Goal: Transaction & Acquisition: Purchase product/service

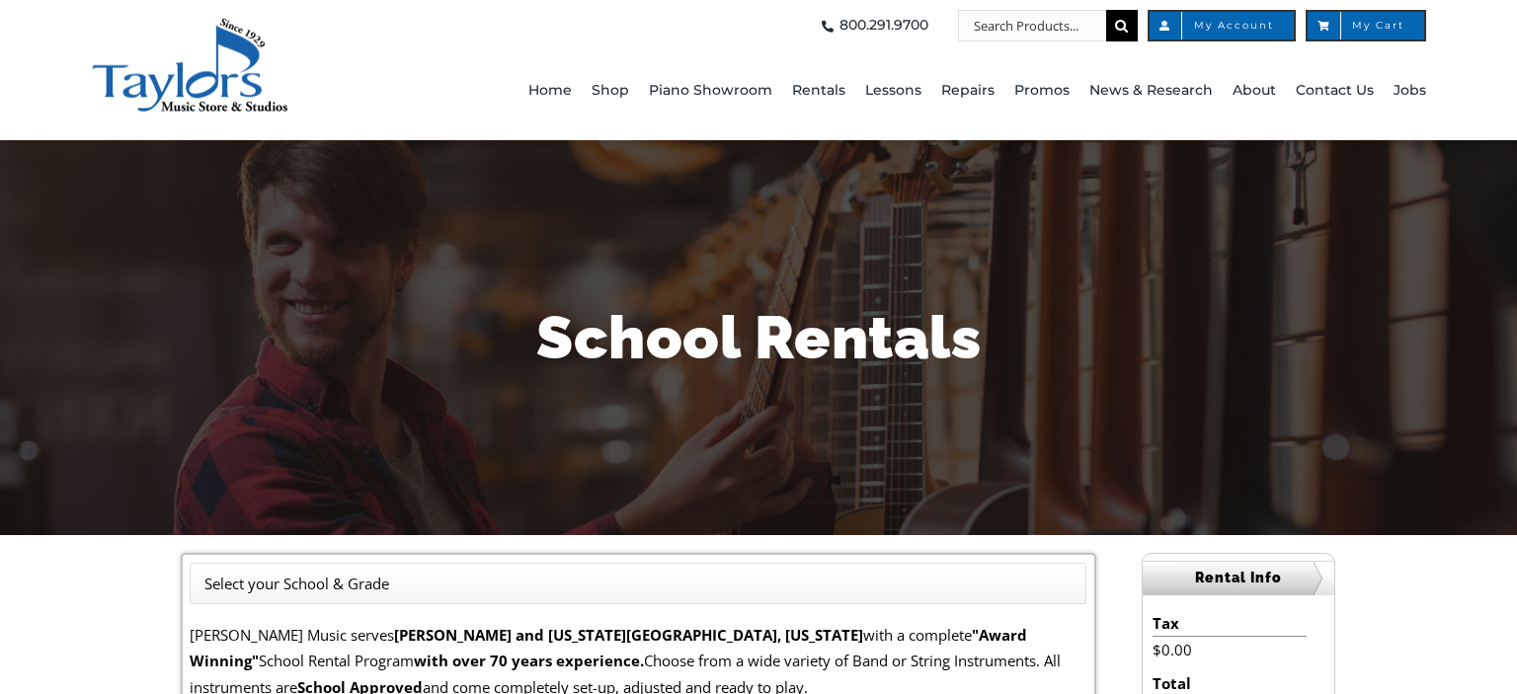
drag, startPoint x: 1510, startPoint y: 265, endPoint x: 1503, endPoint y: 300, distance: 36.4
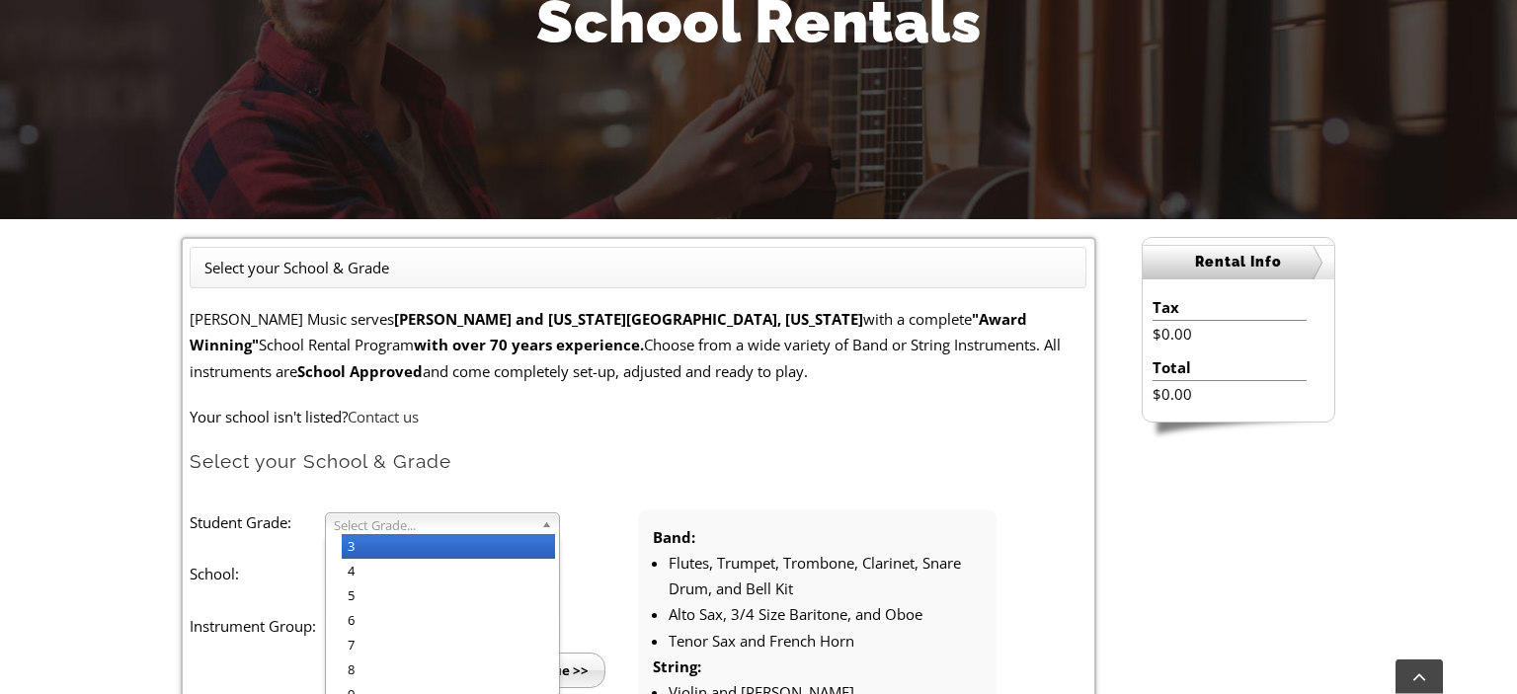
scroll to position [316, 0]
click at [431, 523] on span "Select Grade..." at bounding box center [434, 526] width 200 height 24
click at [388, 542] on li "3" at bounding box center [448, 546] width 213 height 25
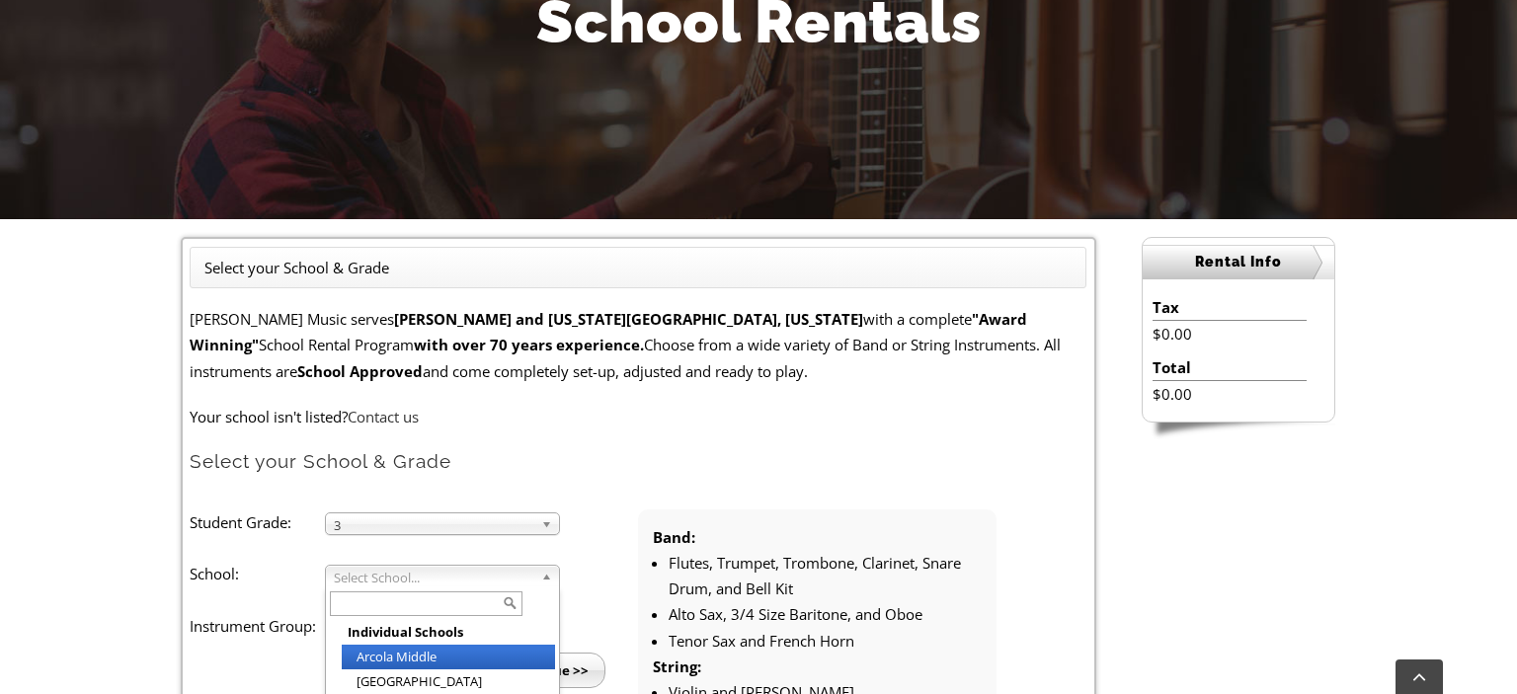
click at [359, 577] on span "Select School..." at bounding box center [434, 578] width 200 height 24
type input "brand"
click at [431, 654] on li "Brand ywine-[PERSON_NAME][GEOGRAPHIC_DATA]" at bounding box center [448, 665] width 213 height 40
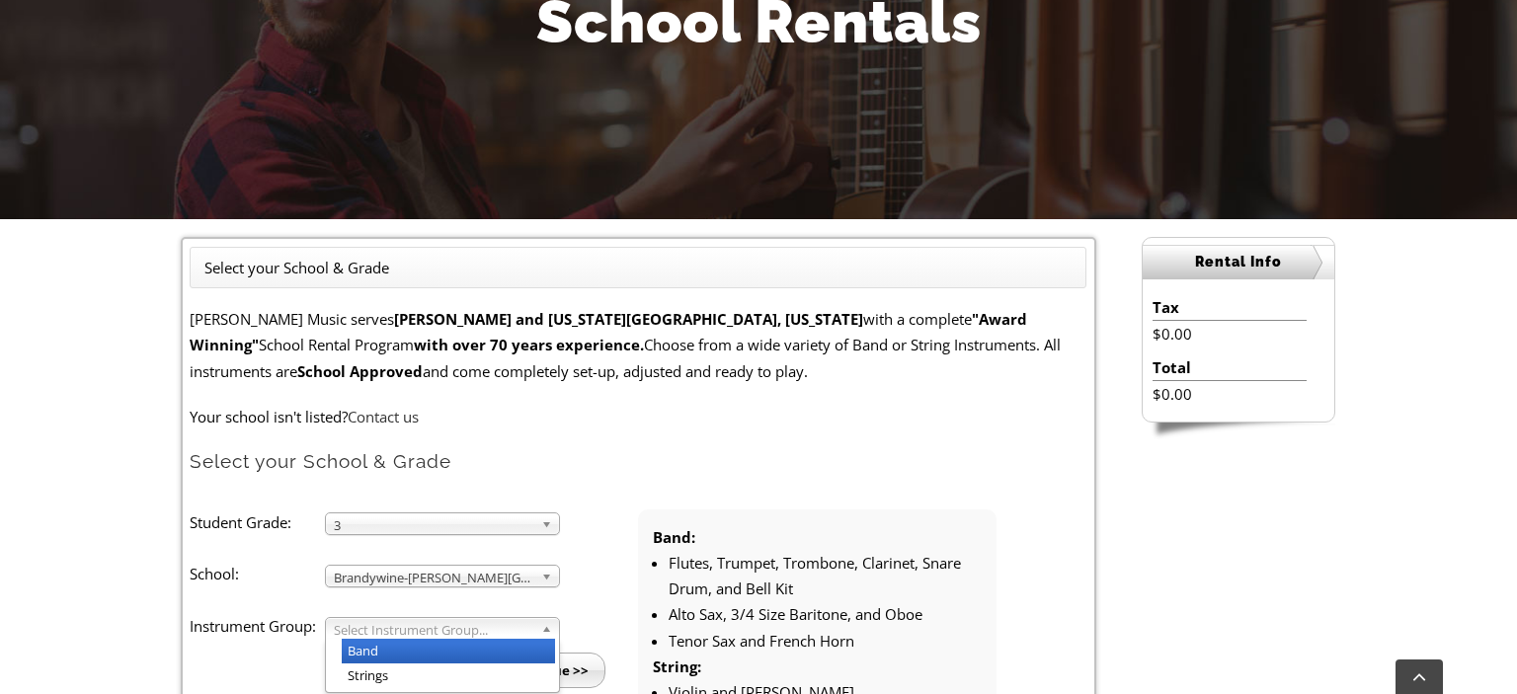
click at [400, 634] on span "Select Instrument Group..." at bounding box center [434, 630] width 200 height 24
click at [386, 674] on li "Strings" at bounding box center [448, 676] width 213 height 25
click at [983, 454] on h2 "Select your School & Grade" at bounding box center [638, 461] width 897 height 25
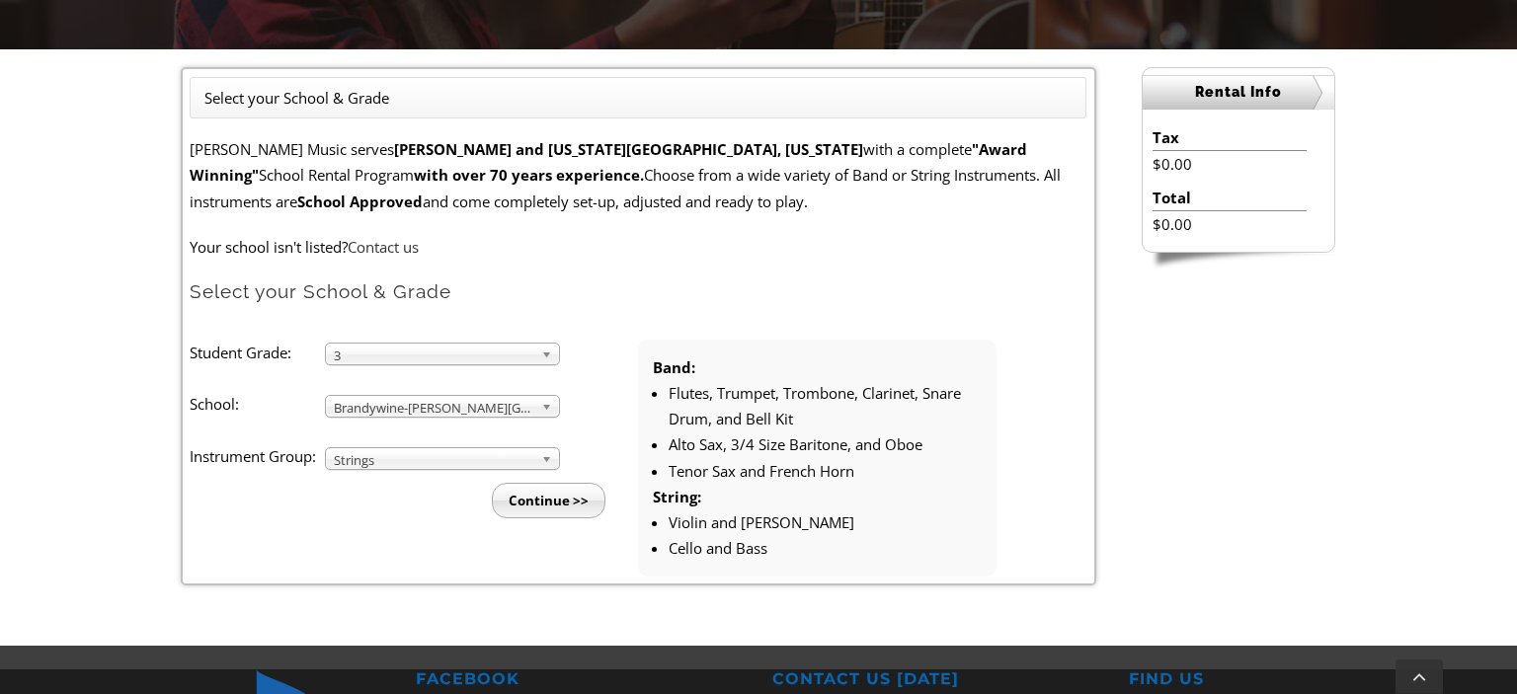
scroll to position [494, 0]
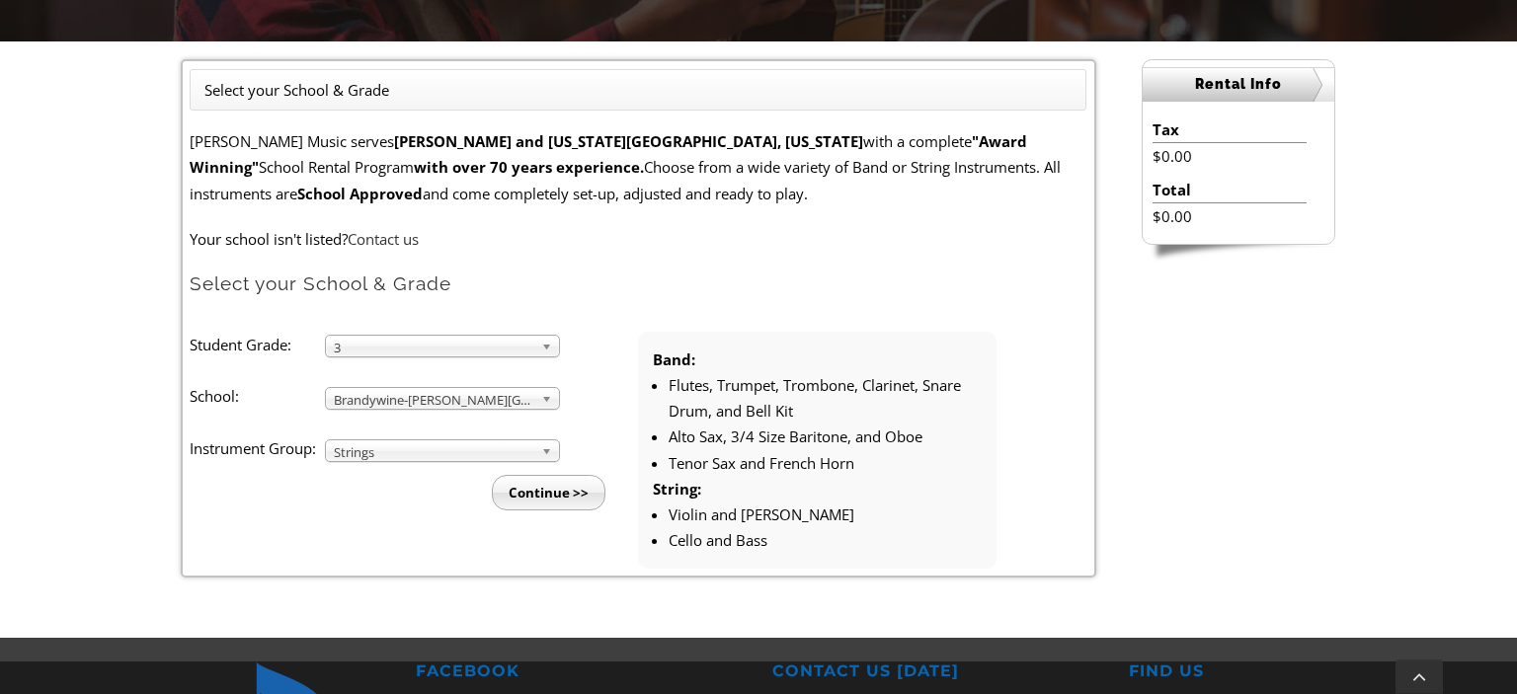
click at [546, 496] on input "Continue >>" at bounding box center [549, 493] width 114 height 36
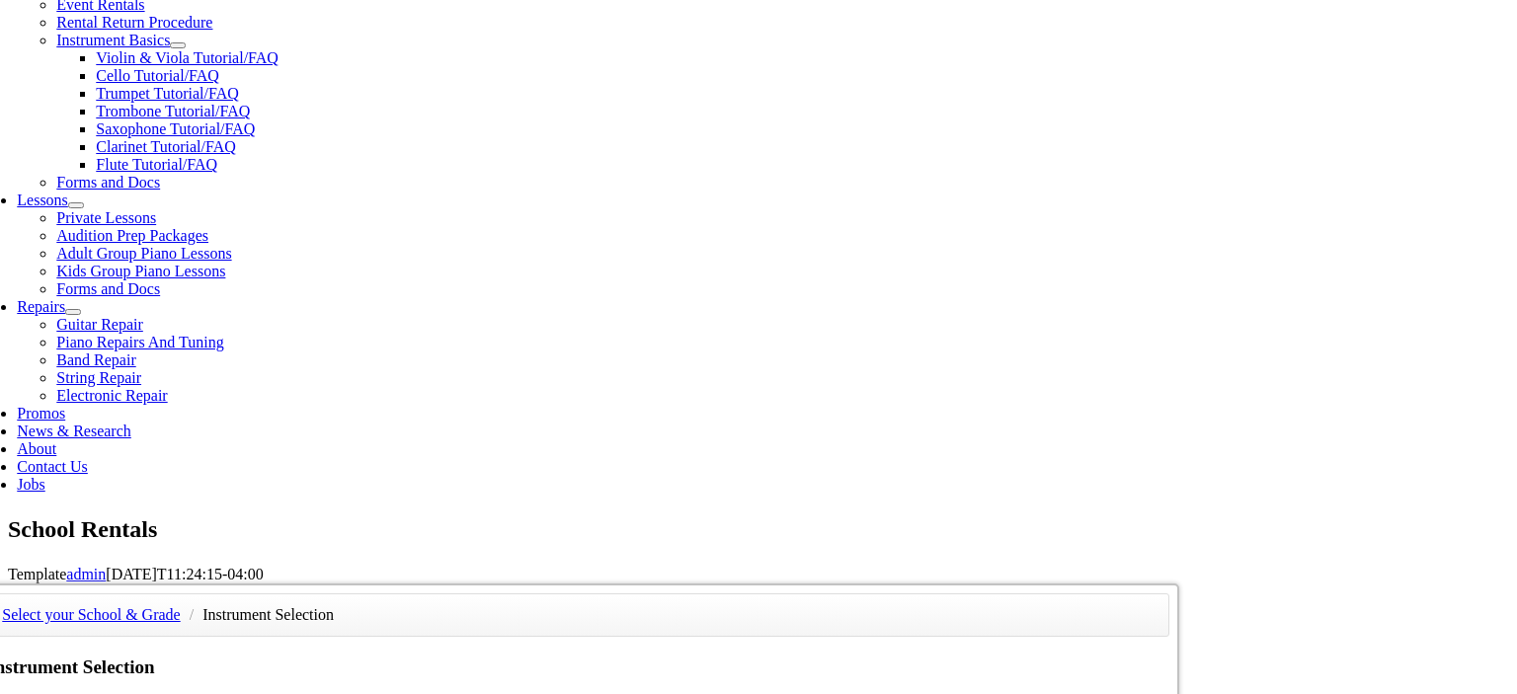
scroll to position [786, 0]
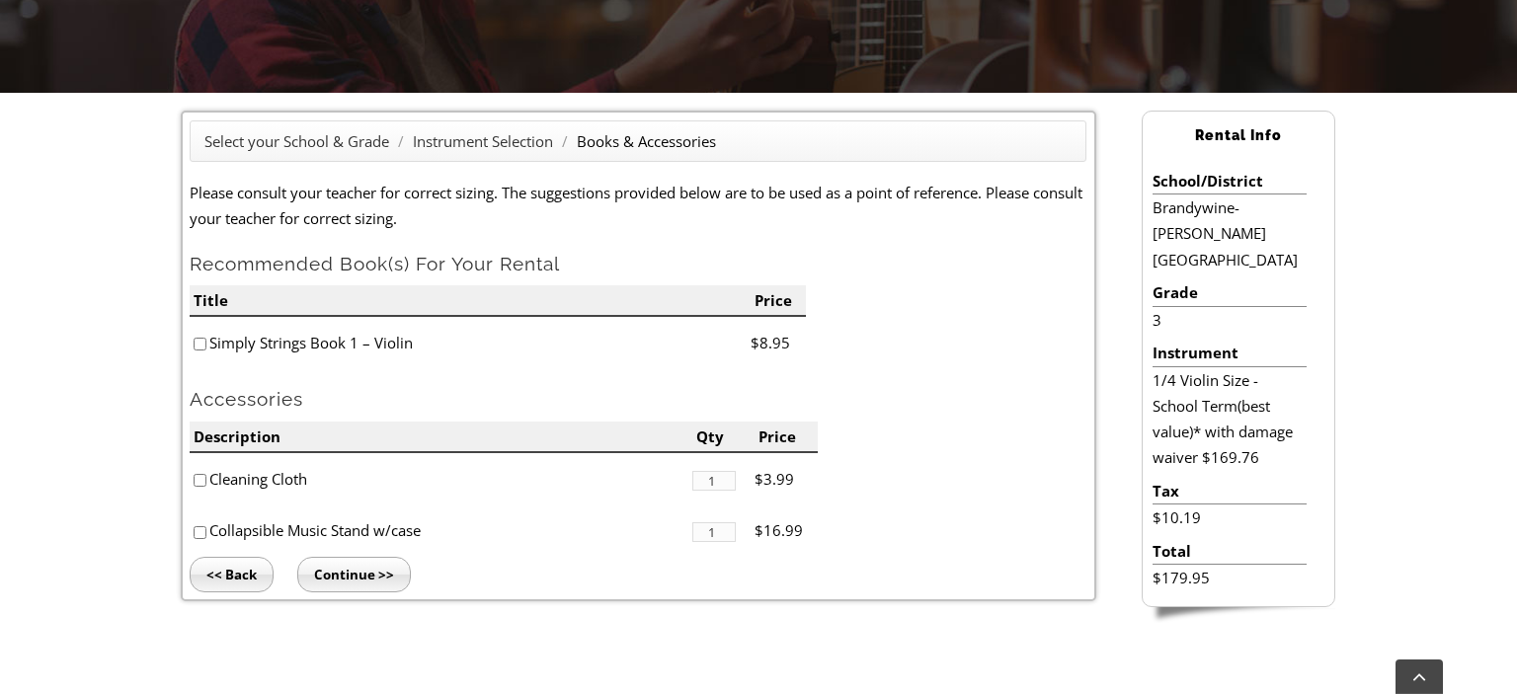
scroll to position [460, 0]
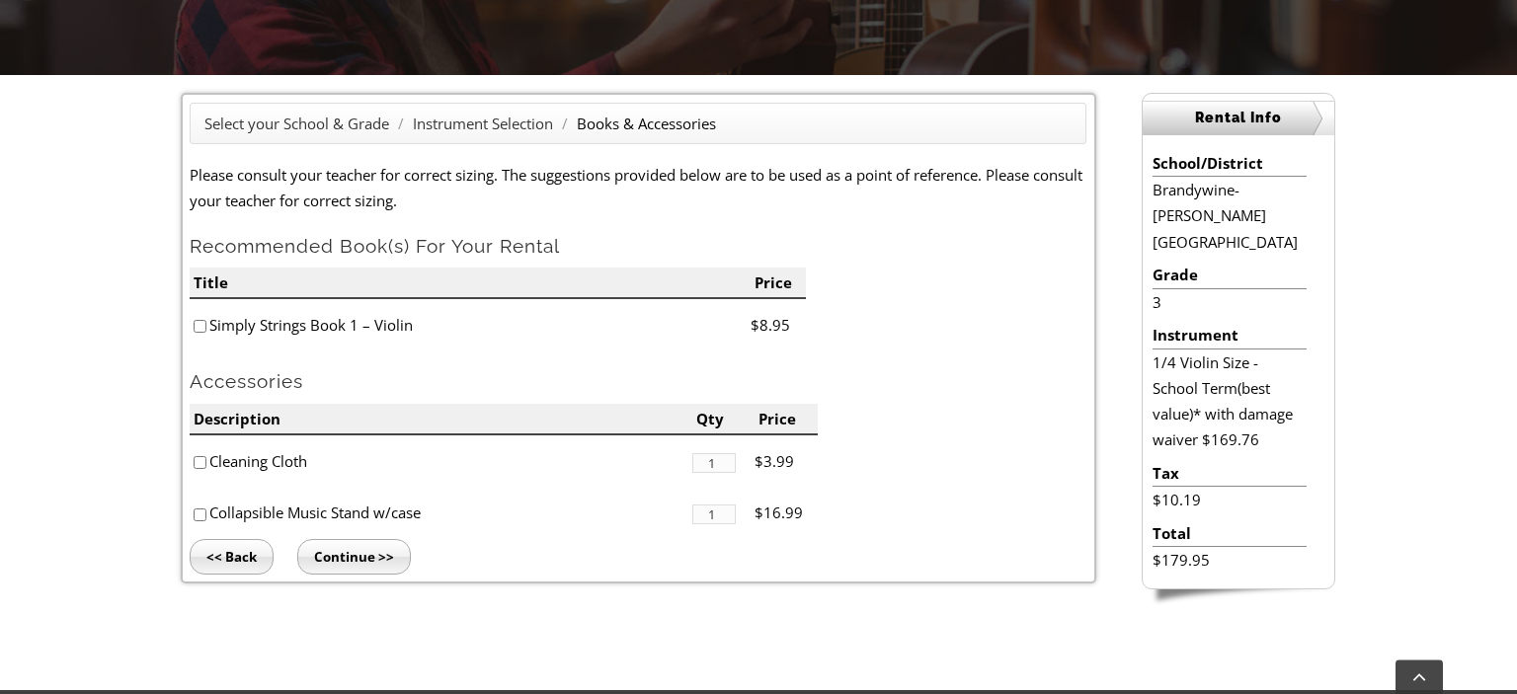
click at [206, 463] on input"] "checkbox" at bounding box center [200, 462] width 13 height 13
checkbox input"] "true"
click at [204, 510] on input"] "checkbox" at bounding box center [200, 515] width 13 height 13
checkbox input"] "true"
click at [356, 553] on input "Continue >>" at bounding box center [354, 557] width 114 height 36
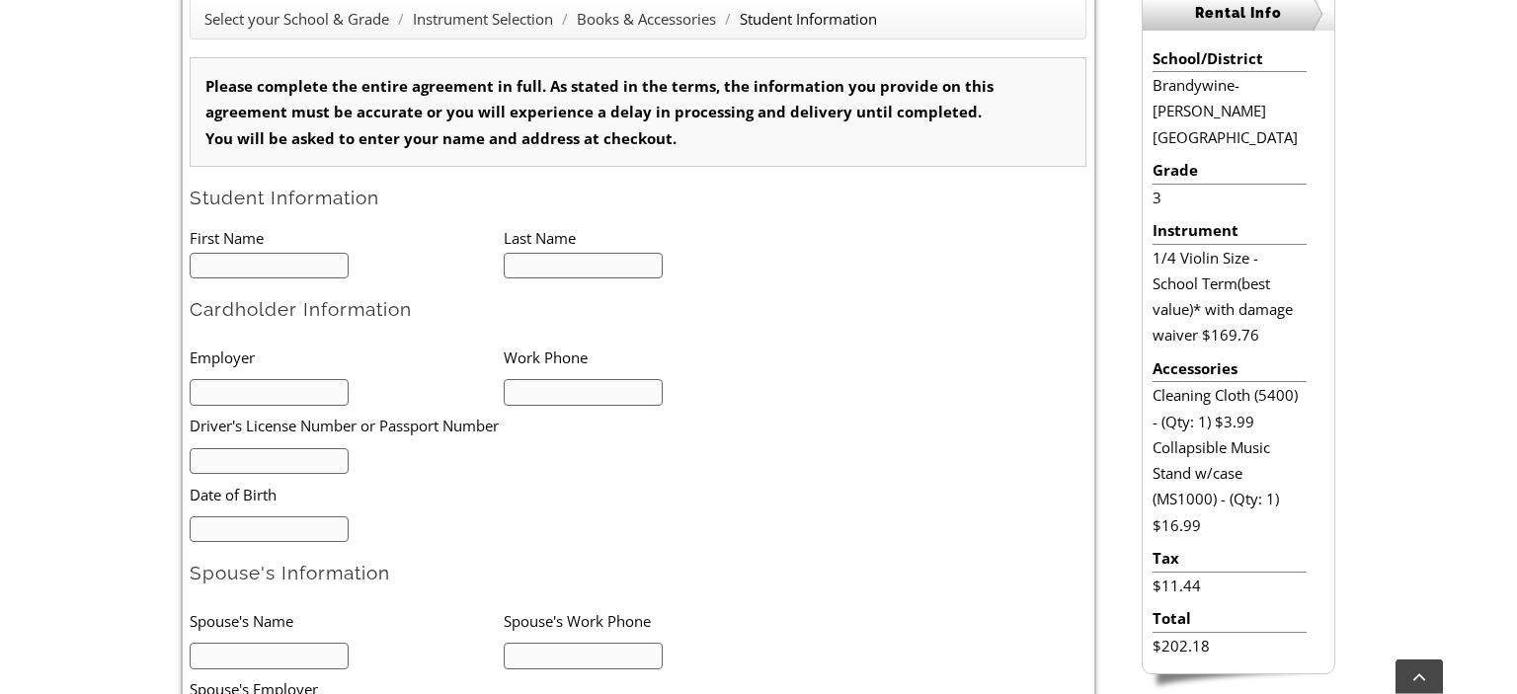
type input "1"
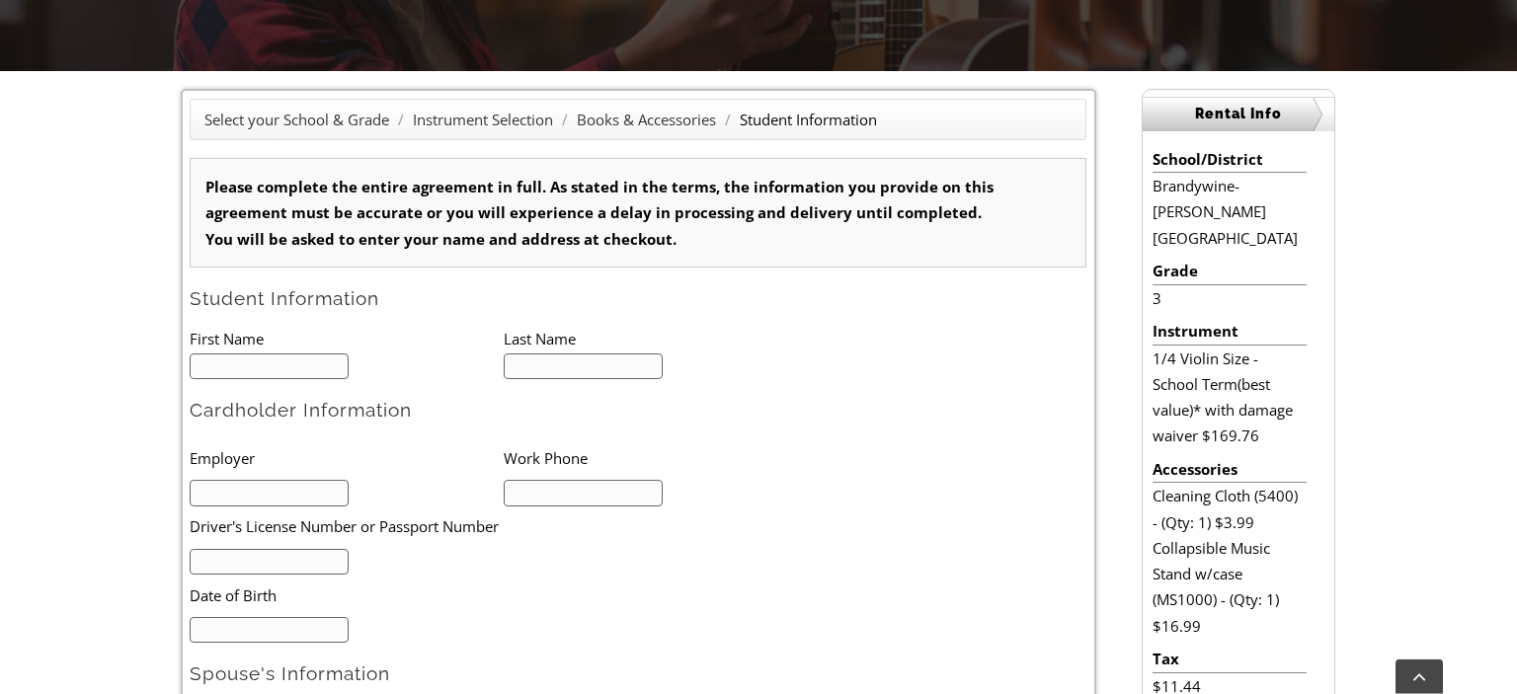
scroll to position [462, 0]
